Goal: Share content: Share content

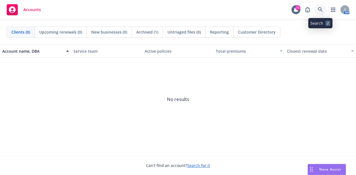
click at [323, 7] on link at bounding box center [320, 9] width 11 height 11
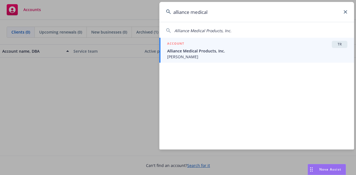
type input "alliance medical"
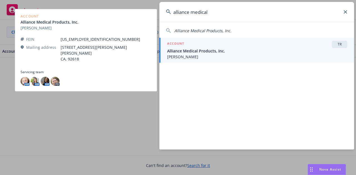
click at [202, 55] on span "[PERSON_NAME]" at bounding box center [257, 57] width 180 height 6
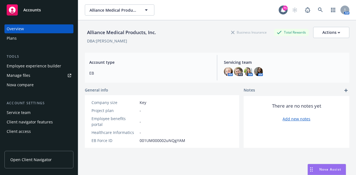
click at [44, 69] on div "Employee experience builder" at bounding box center [34, 66] width 54 height 9
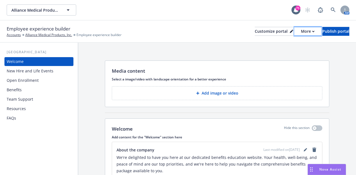
click at [299, 31] on button "More" at bounding box center [307, 31] width 27 height 9
click at [286, 53] on link "Copy portal link" at bounding box center [278, 54] width 51 height 11
